Goal: Information Seeking & Learning: Learn about a topic

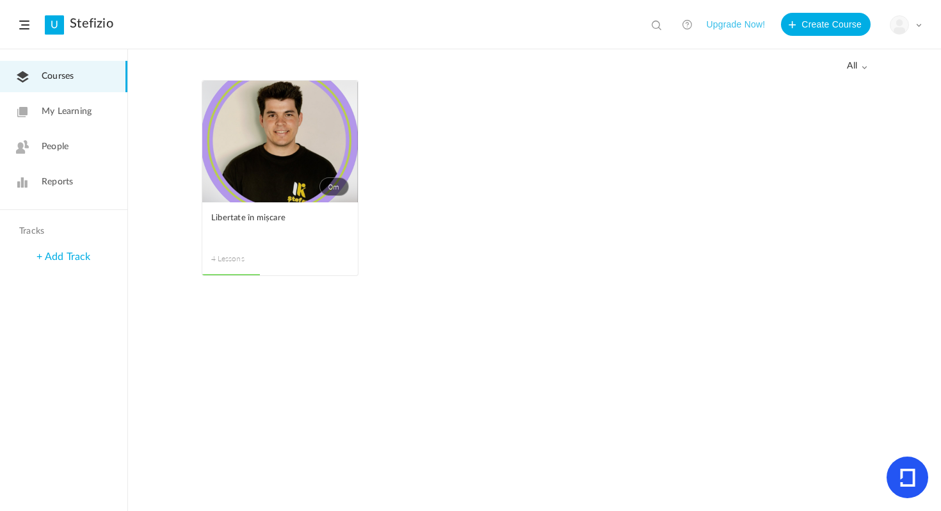
click at [379, 113] on ul "0m Edit Delete Move to draft Remove Progress Libertate în mișcare 4 Lessons Thi…" at bounding box center [535, 184] width 666 height 209
click at [335, 113] on link "0m" at bounding box center [280, 142] width 156 height 122
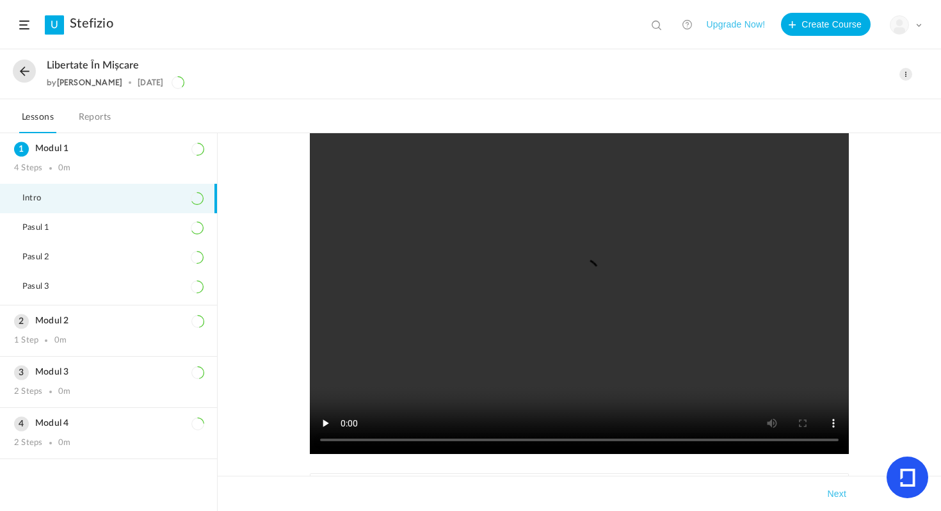
scroll to position [180, 0]
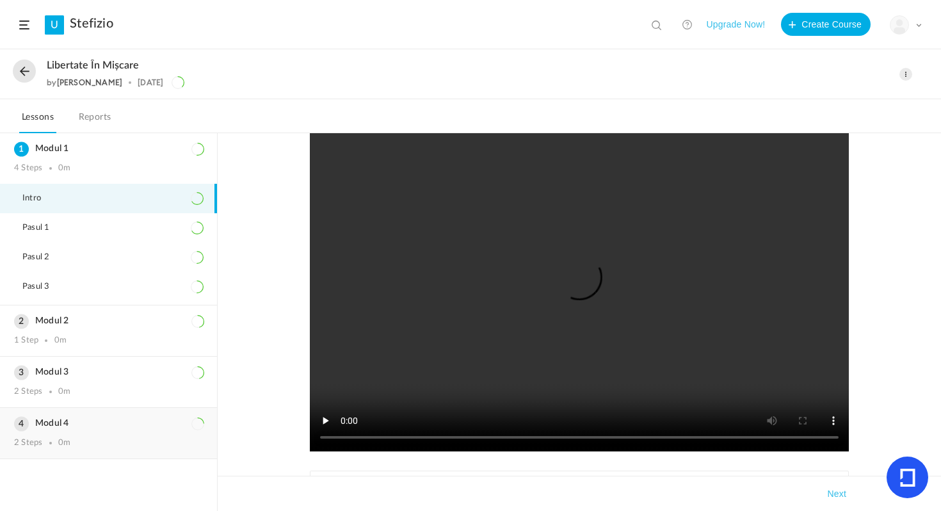
click at [134, 413] on div "Modul 4 2 Steps 0m" at bounding box center [108, 433] width 217 height 51
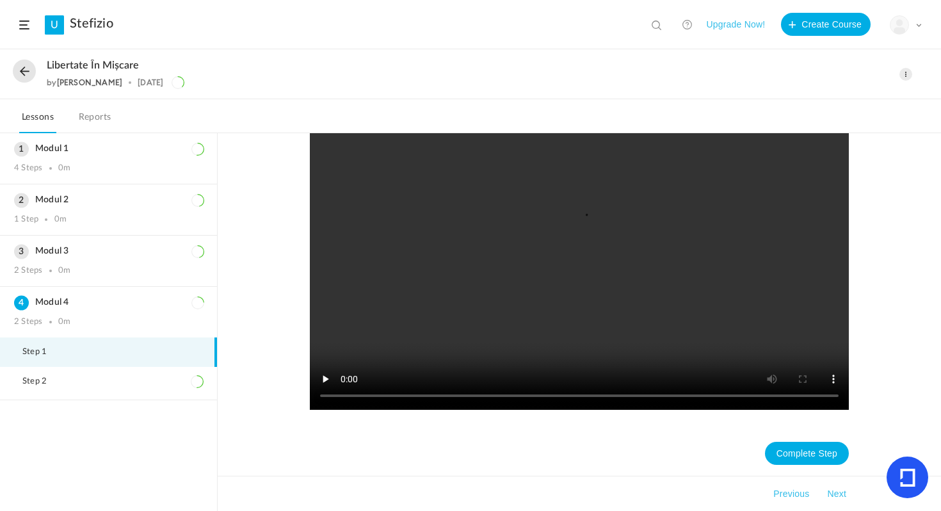
scroll to position [223, 0]
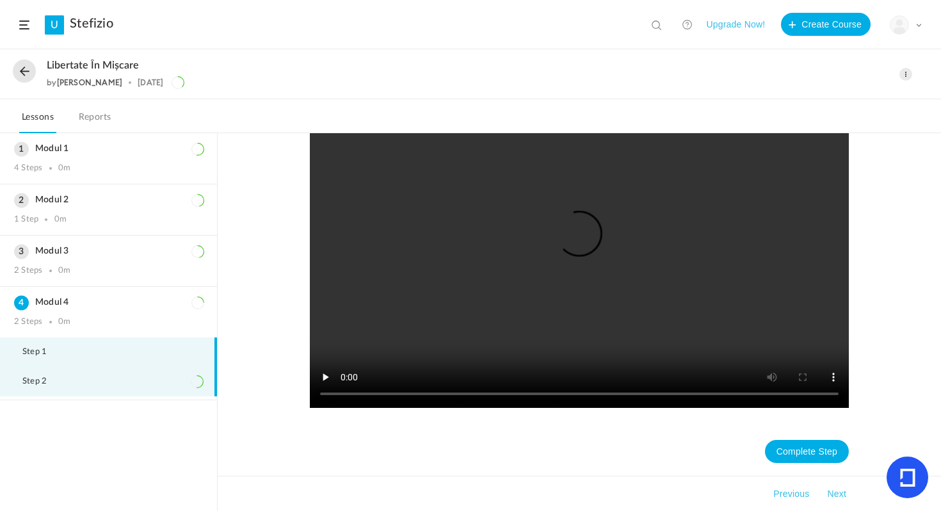
click at [90, 370] on li "Step 2" at bounding box center [108, 381] width 217 height 29
click at [90, 353] on li "Step 1" at bounding box center [108, 351] width 217 height 29
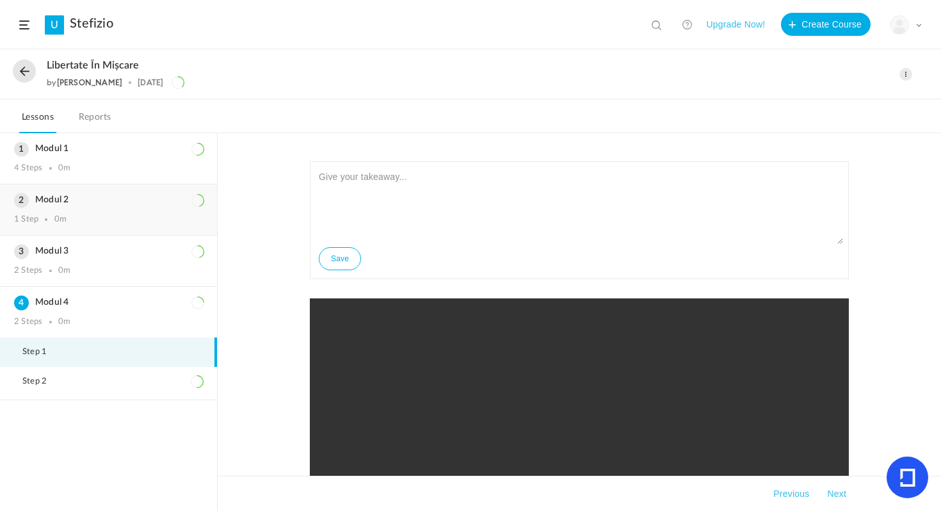
click at [193, 200] on icon at bounding box center [197, 200] width 13 height 13
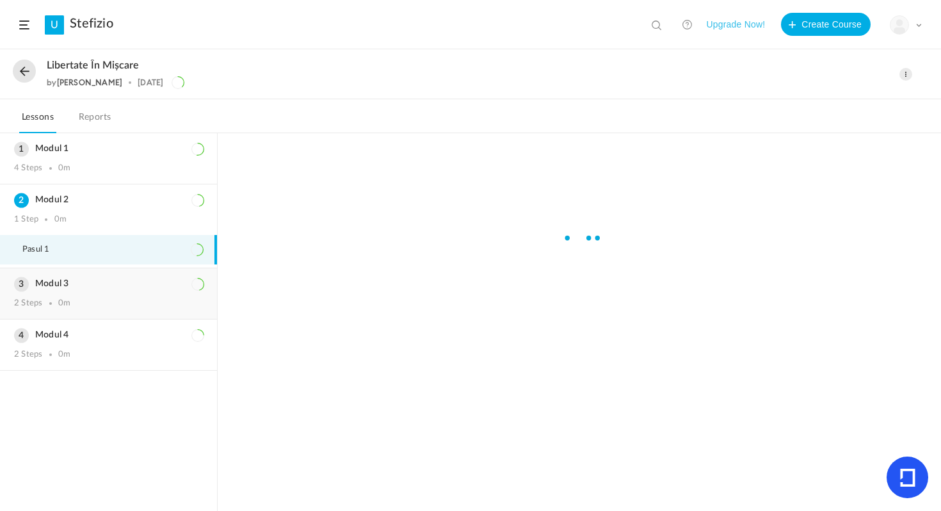
click at [108, 303] on div "2 Steps 0m" at bounding box center [108, 303] width 189 height 10
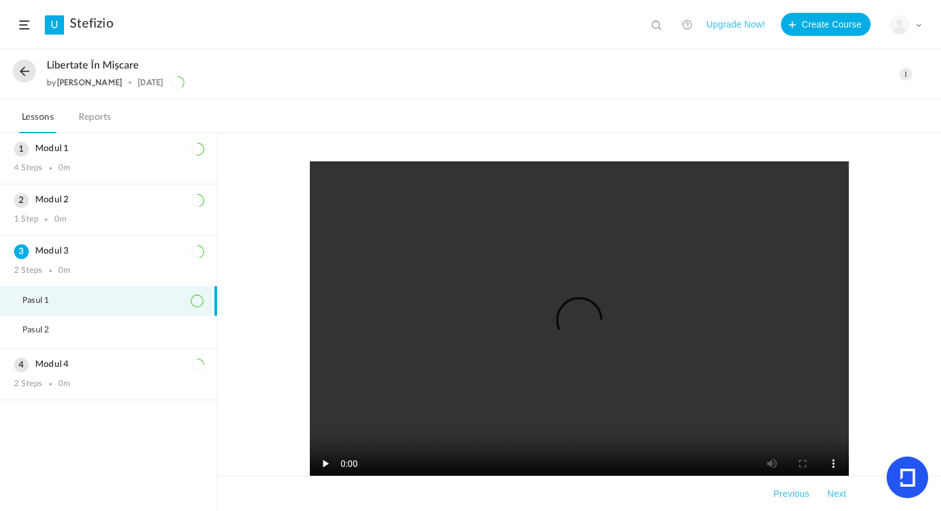
click at [259, 259] on div "Completed [DATE] Takeaways Previous Next" at bounding box center [579, 322] width 723 height 378
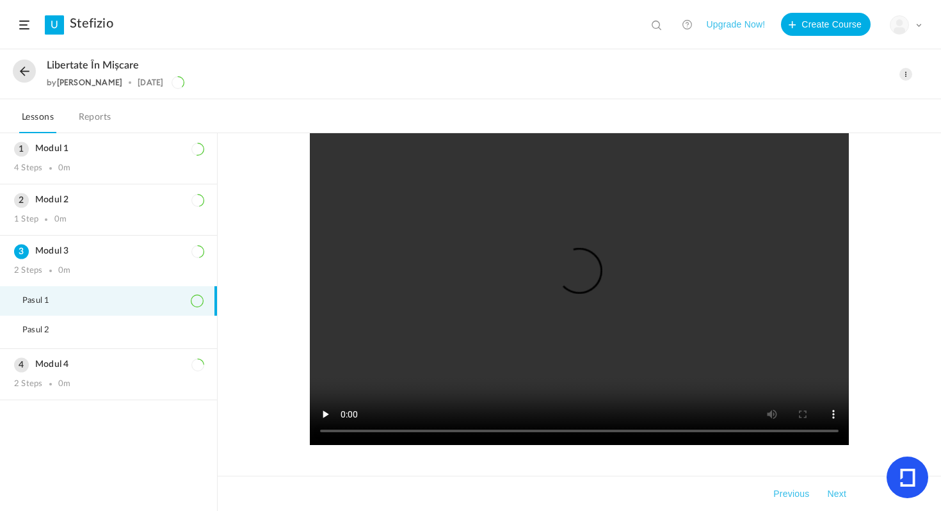
scroll to position [88, 0]
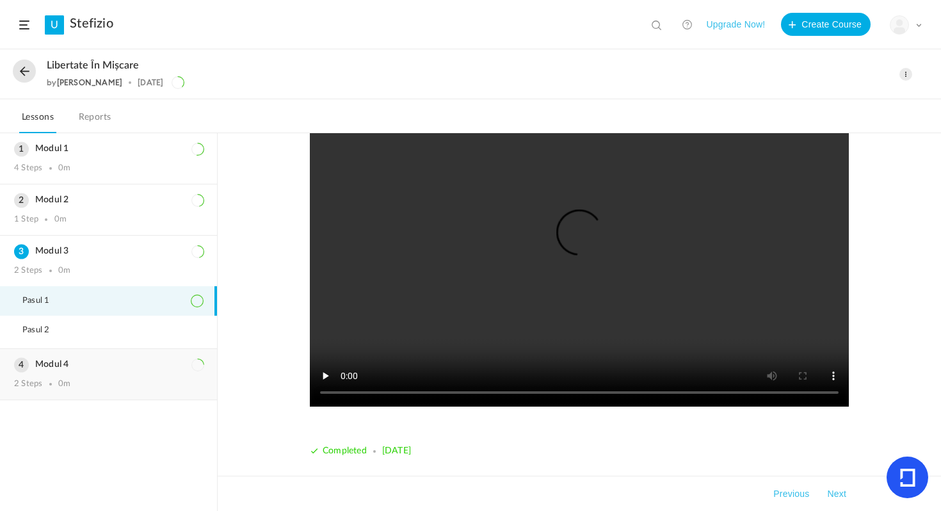
click at [127, 368] on h3 "Modul 4" at bounding box center [108, 364] width 189 height 11
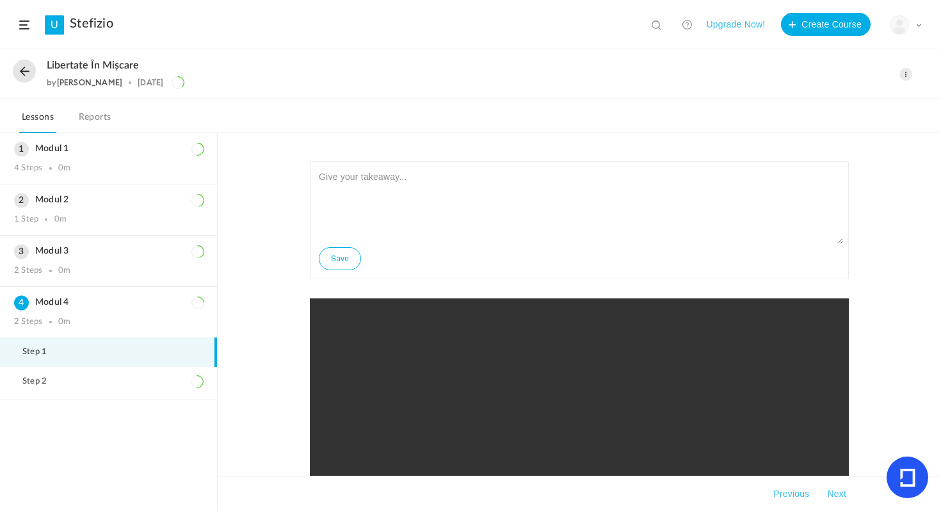
click at [262, 195] on div "Save Complete Step Takeaways Previous Next" at bounding box center [579, 322] width 723 height 378
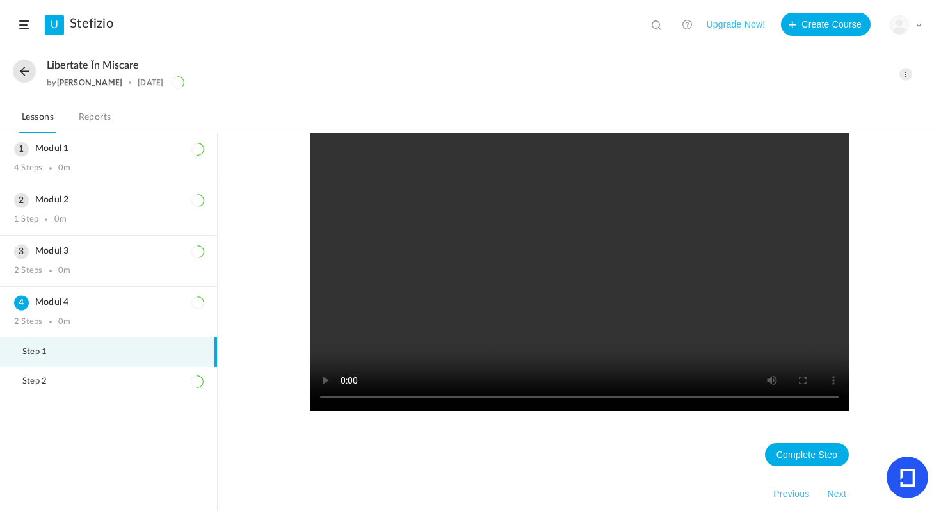
scroll to position [223, 0]
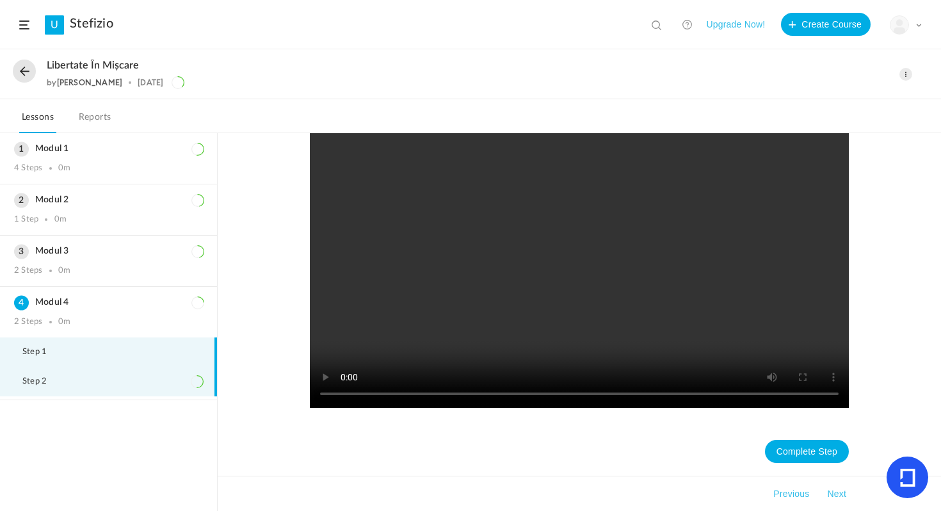
click at [147, 384] on li "Step 2" at bounding box center [108, 381] width 217 height 29
